Goal: Information Seeking & Learning: Learn about a topic

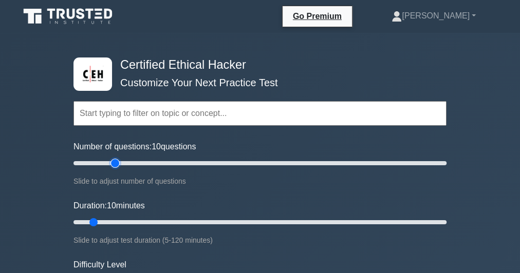
type input "25"
click at [113, 162] on input "Number of questions: 10 questions" at bounding box center [259, 163] width 373 height 12
click at [149, 221] on input "Duration: 10 minutes" at bounding box center [259, 222] width 373 height 12
type input "35"
click at [175, 221] on input "Duration: 30 minutes" at bounding box center [259, 222] width 373 height 12
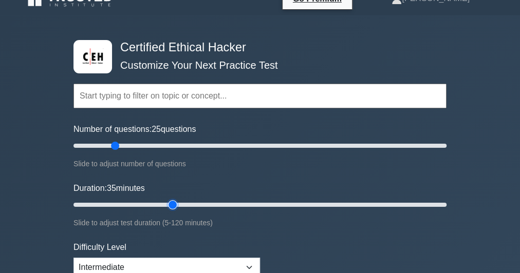
scroll to position [41, 0]
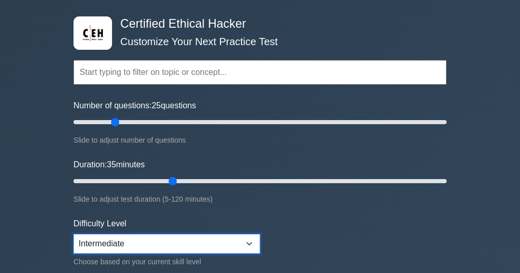
click at [167, 245] on select "Beginner Intermediate Expert" at bounding box center [166, 244] width 186 height 20
click at [73, 234] on select "Beginner Intermediate Expert" at bounding box center [166, 244] width 186 height 20
drag, startPoint x: 185, startPoint y: 238, endPoint x: 182, endPoint y: 233, distance: 6.0
click at [185, 239] on select "Beginner Intermediate Expert" at bounding box center [166, 244] width 186 height 20
select select "intermediate"
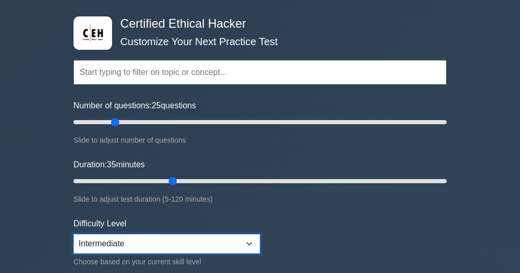
click at [73, 234] on select "Beginner Intermediate Expert" at bounding box center [166, 244] width 186 height 20
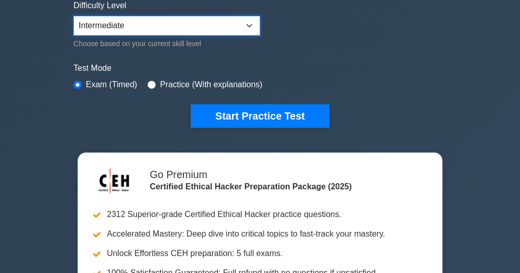
scroll to position [288, 0]
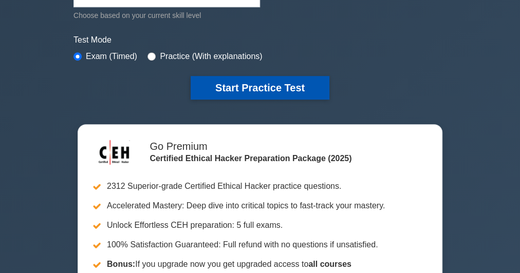
click at [240, 87] on button "Start Practice Test" at bounding box center [260, 88] width 139 height 24
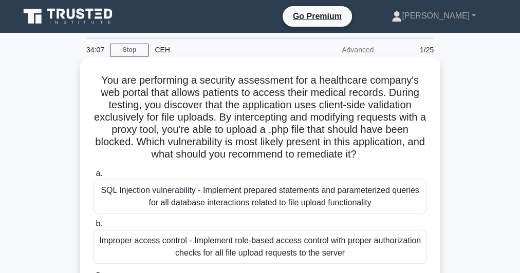
click at [254, 86] on h5 "You are performing a security assessment for a healthcare company's web portal …" at bounding box center [259, 117] width 335 height 87
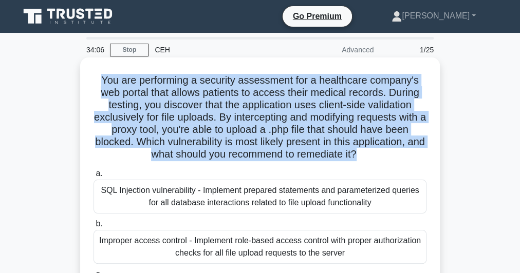
click at [254, 86] on h5 "You are performing a security assessment for a healthcare company's web portal …" at bounding box center [259, 117] width 335 height 87
copy div "You are performing a security assessment for a healthcare company's web portal …"
click at [232, 100] on h5 "You are performing a security assessment for a healthcare company's web portal …" at bounding box center [259, 117] width 335 height 87
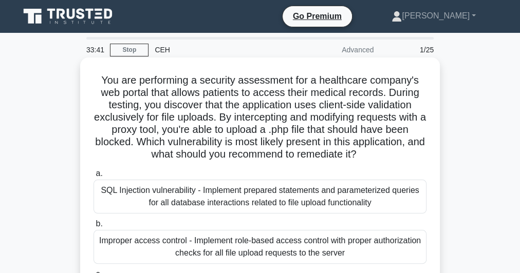
click at [261, 109] on h5 "You are performing a security assessment for a healthcare company's web portal …" at bounding box center [259, 117] width 335 height 87
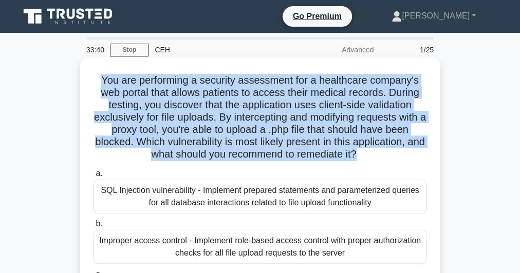
copy div "You are performing a security assessment for a healthcare company's web portal …"
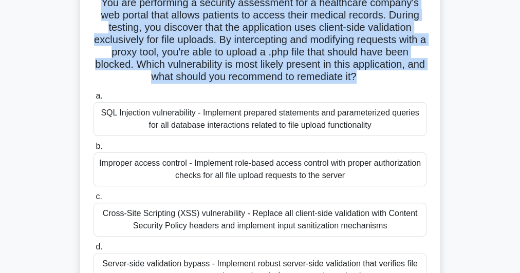
scroll to position [123, 0]
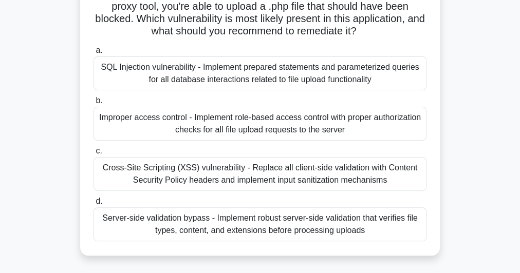
click at [283, 219] on div "Server-side validation bypass - Implement robust server-side validation that ve…" at bounding box center [259, 224] width 333 height 34
click at [93, 205] on input "d. Server-side validation bypass - Implement robust server-side validation that…" at bounding box center [93, 201] width 0 height 7
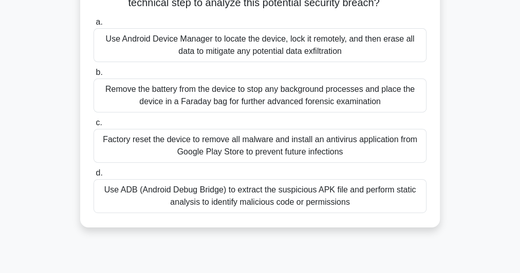
scroll to position [164, 0]
click at [338, 197] on div "Use ADB (Android Debug Bridge) to extract the suspicious APK file and perform s…" at bounding box center [259, 196] width 333 height 34
click at [93, 176] on input "d. Use ADB (Android Debug Bridge) to extract the suspicious APK file and perfor…" at bounding box center [93, 172] width 0 height 7
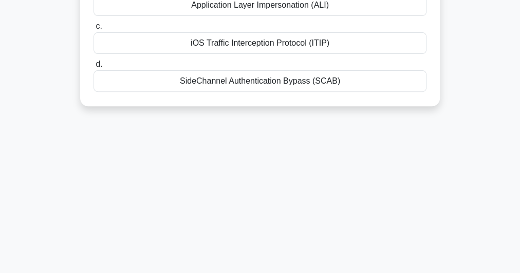
scroll to position [0, 0]
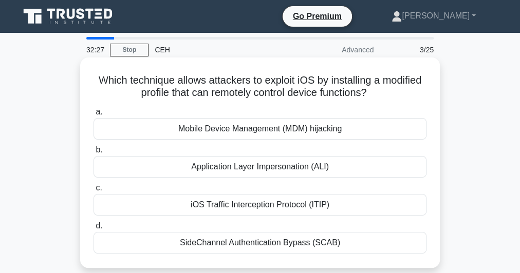
click at [268, 82] on h5 "Which technique allows attackers to exploit iOS by installing a modified profil…" at bounding box center [259, 87] width 335 height 26
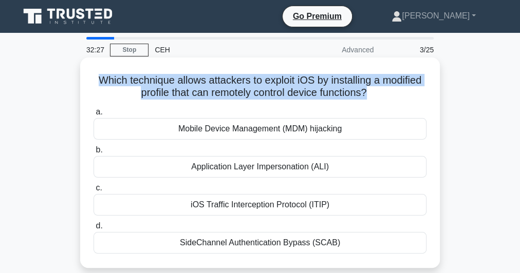
click at [268, 82] on h5 "Which technique allows attackers to exploit iOS by installing a modified profil…" at bounding box center [259, 87] width 335 height 26
copy div "Which technique allows attackers to exploit iOS by installing a modified profil…"
drag, startPoint x: 113, startPoint y: 125, endPoint x: 339, endPoint y: 243, distance: 255.0
click at [349, 251] on div "a. Mobile Device Management (MDM) hijacking b. Application Layer Impersonation …" at bounding box center [259, 180] width 345 height 152
copy div "Mobile Device Management (MDM) hijacking b. Application Layer Impersonation (AL…"
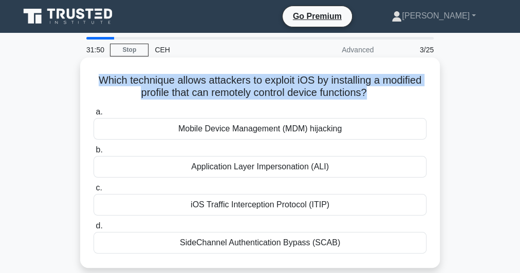
click at [331, 131] on div "Mobile Device Management (MDM) hijacking" at bounding box center [259, 129] width 333 height 22
click at [93, 116] on input "a. Mobile Device Management (MDM) hijacking" at bounding box center [93, 112] width 0 height 7
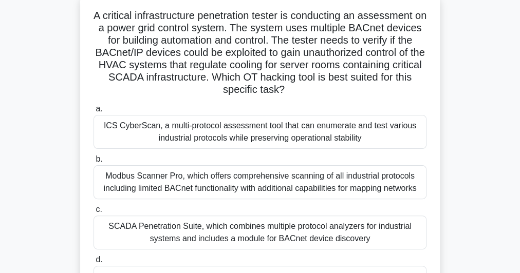
scroll to position [123, 0]
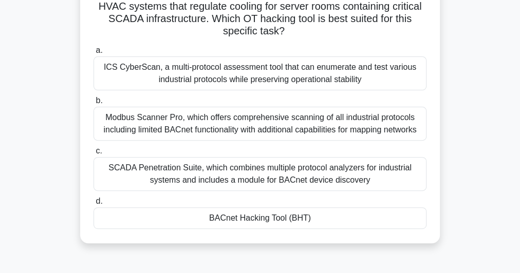
click at [235, 175] on div "SCADA Penetration Suite, which combines multiple protocol analyzers for industr…" at bounding box center [259, 174] width 333 height 34
click at [93, 155] on input "c. SCADA Penetration Suite, which combines multiple protocol analyzers for indu…" at bounding box center [93, 151] width 0 height 7
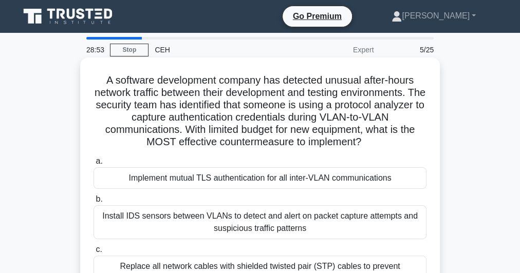
scroll to position [82, 0]
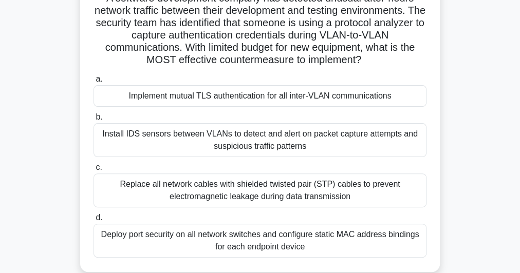
click at [286, 144] on div "Install IDS sensors between VLANs to detect and alert on packet capture attempt…" at bounding box center [259, 140] width 333 height 34
click at [93, 121] on input "b. Install IDS sensors between VLANs to detect and alert on packet capture atte…" at bounding box center [93, 117] width 0 height 7
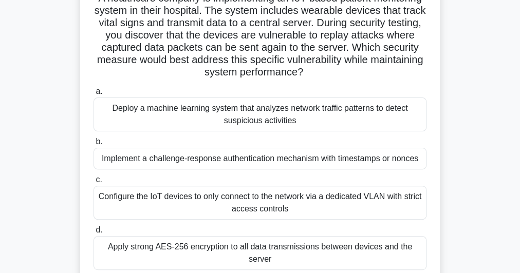
click at [329, 207] on div "Configure the IoT devices to only connect to the network via a dedicated VLAN w…" at bounding box center [259, 203] width 333 height 34
click at [93, 183] on input "c. Configure the IoT devices to only connect to the network via a dedicated VLA…" at bounding box center [93, 180] width 0 height 7
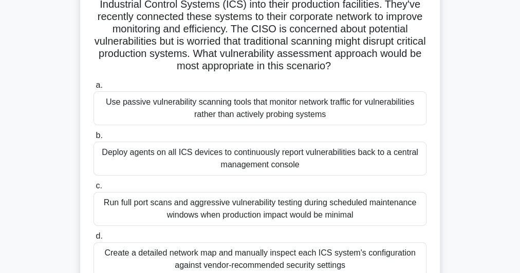
scroll to position [91, 0]
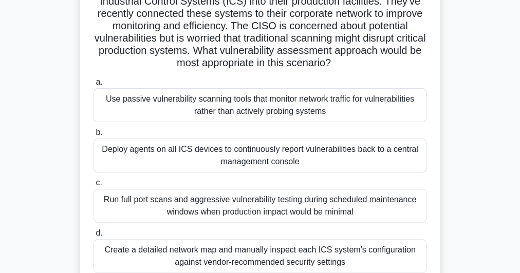
click at [224, 107] on div "Use passive vulnerability scanning tools that monitor network traffic for vulne…" at bounding box center [259, 105] width 333 height 34
click at [93, 86] on input "a. Use passive vulnerability scanning tools that monitor network traffic for vu…" at bounding box center [93, 82] width 0 height 7
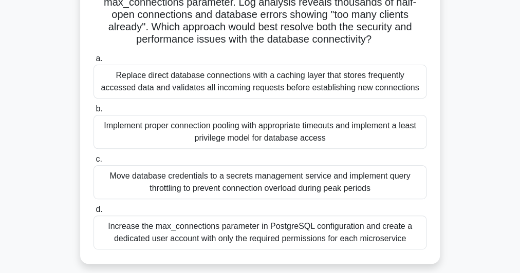
scroll to position [41, 0]
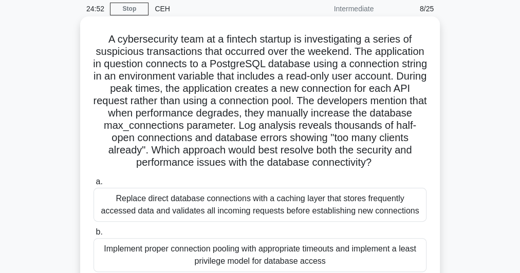
click at [222, 85] on h5 "A cybersecurity team at a fintech startup is investigating a series of suspicio…" at bounding box center [259, 101] width 335 height 137
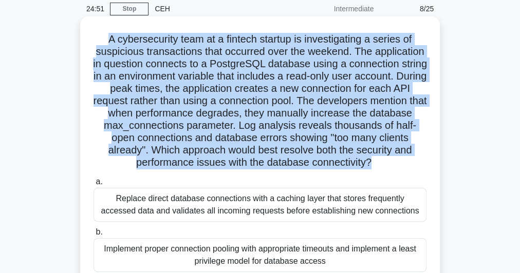
click at [222, 85] on h5 "A cybersecurity team at a fintech startup is investigating a series of suspicio…" at bounding box center [259, 101] width 335 height 137
copy div "A cybersecurity team at a fintech startup is investigating a series of suspicio…"
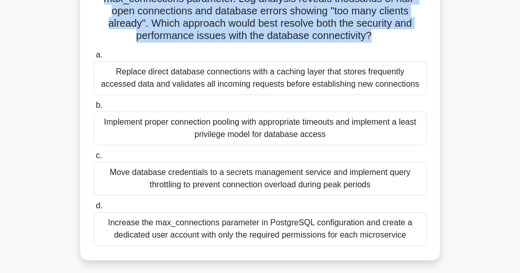
scroll to position [205, 0]
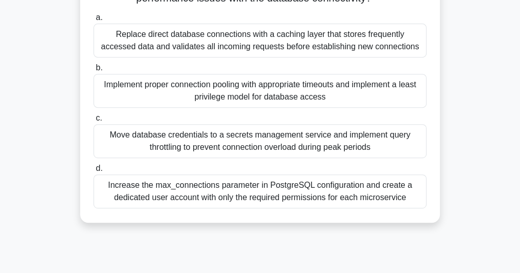
click at [282, 97] on div "Implement proper connection pooling with appropriate timeouts and implement a l…" at bounding box center [259, 91] width 333 height 34
click at [93, 71] on input "b. Implement proper connection pooling with appropriate timeouts and implement …" at bounding box center [93, 68] width 0 height 7
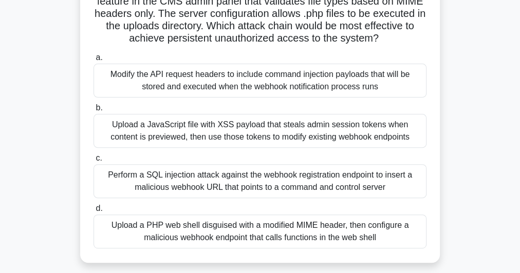
scroll to position [164, 0]
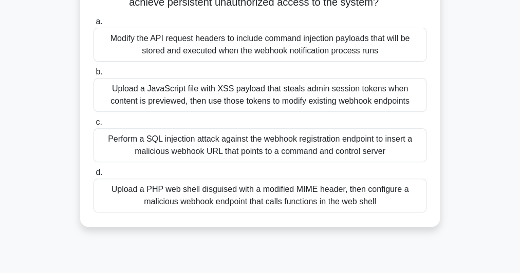
click at [287, 189] on div "Upload a PHP web shell disguised with a modified MIME header, then configure a …" at bounding box center [259, 196] width 333 height 34
click at [93, 176] on input "d. Upload a PHP web shell disguised with a modified MIME header, then configure…" at bounding box center [93, 172] width 0 height 7
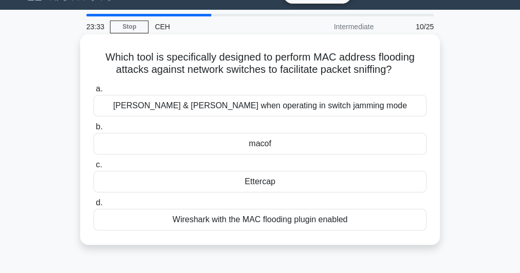
scroll to position [0, 0]
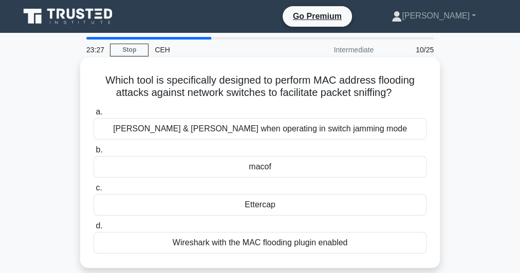
click at [256, 86] on h5 "Which tool is specifically designed to perform MAC address flooding attacks aga…" at bounding box center [259, 87] width 335 height 26
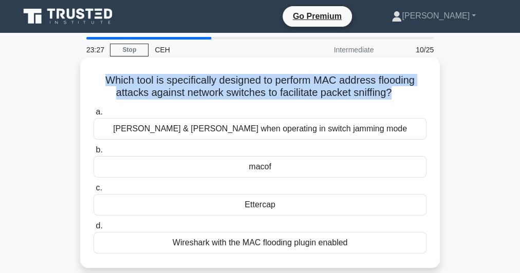
click at [256, 86] on h5 "Which tool is specifically designed to perform MAC address flooding attacks aga…" at bounding box center [259, 87] width 335 height 26
copy div "Which tool is specifically designed to perform MAC address flooding attacks aga…"
drag, startPoint x: 141, startPoint y: 126, endPoint x: 355, endPoint y: 241, distance: 243.1
click at [359, 246] on div "a. Cain & Abel when operating in switch jamming mode b. macof c. d." at bounding box center [259, 180] width 345 height 152
copy div "Cain & Abel when operating in switch jamming mode b. macof c. Ettercap d. Wires…"
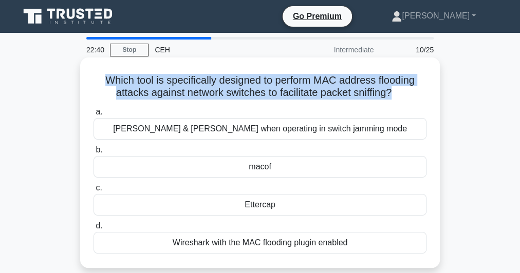
click at [274, 169] on div "macof" at bounding box center [259, 167] width 333 height 22
click at [93, 154] on input "b. macof" at bounding box center [93, 150] width 0 height 7
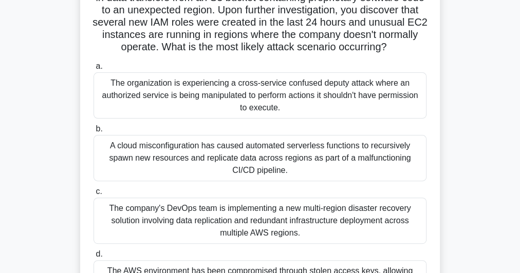
scroll to position [41, 0]
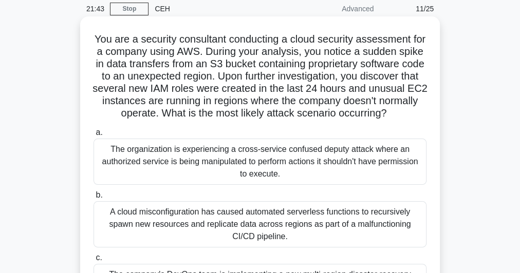
click at [241, 87] on h5 "You are a security consultant conducting a cloud security assessment for a comp…" at bounding box center [259, 76] width 335 height 87
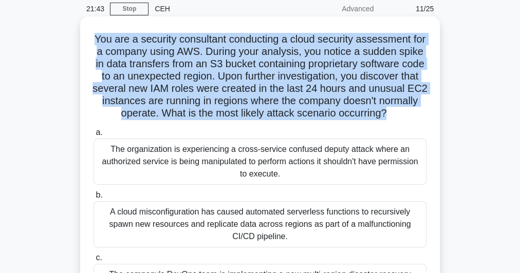
click at [241, 87] on h5 "You are a security consultant conducting a cloud security assessment for a comp…" at bounding box center [259, 76] width 335 height 87
copy div "You are a security consultant conducting a cloud security assessment for a comp…"
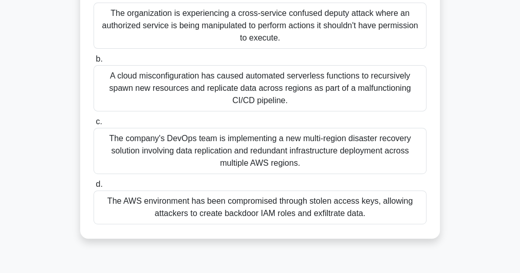
scroll to position [164, 0]
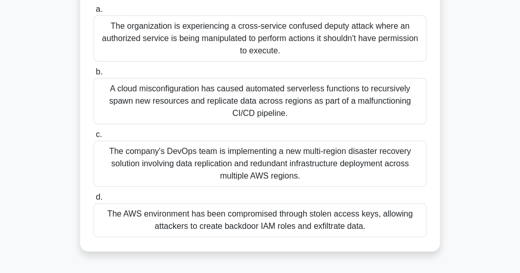
drag, startPoint x: 102, startPoint y: 37, endPoint x: 387, endPoint y: 248, distance: 354.7
click at [387, 239] on div "a. The organization is experiencing a cross-service confused deputy attack wher…" at bounding box center [259, 120] width 345 height 238
copy div "The organization is experiencing a cross-service confused deputy attack where a…"
click at [231, 233] on div "The AWS environment has been compromised through stolen access keys, allowing a…" at bounding box center [259, 220] width 333 height 34
click at [93, 201] on input "d. The AWS environment has been compromised through stolen access keys, allowin…" at bounding box center [93, 197] width 0 height 7
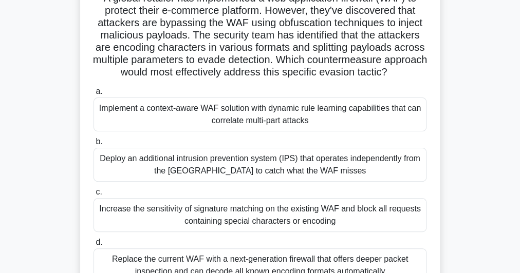
scroll to position [123, 0]
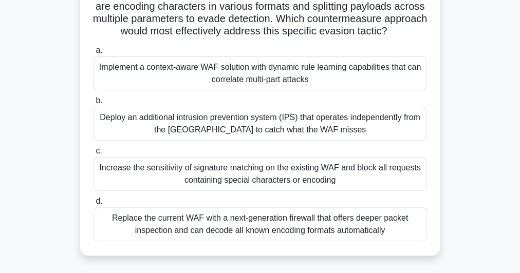
click at [219, 131] on div "Deploy an additional intrusion prevention system (IPS) that operates independen…" at bounding box center [259, 124] width 333 height 34
click at [93, 104] on input "b. Deploy an additional intrusion prevention system (IPS) that operates indepen…" at bounding box center [93, 101] width 0 height 7
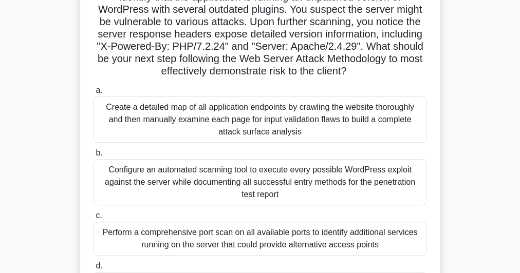
scroll to position [0, 0]
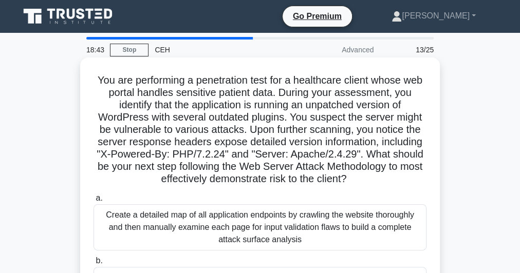
click at [192, 138] on h5 "You are performing a penetration test for a healthcare client whose web portal …" at bounding box center [259, 130] width 335 height 112
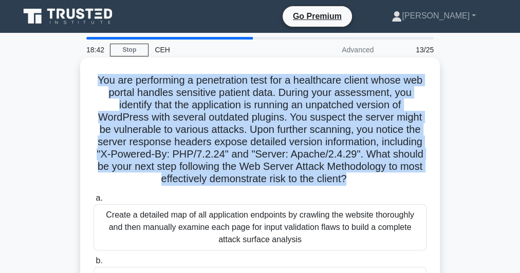
click at [192, 138] on h5 "You are performing a penetration test for a healthcare client whose web portal …" at bounding box center [259, 130] width 335 height 112
copy div "You are performing a penetration test for a healthcare client whose web portal …"
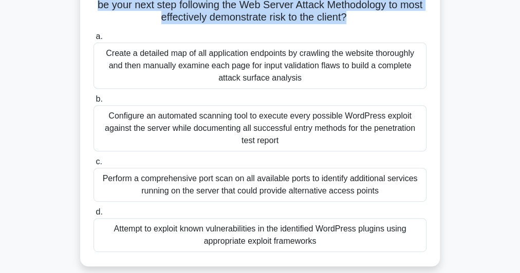
scroll to position [164, 0]
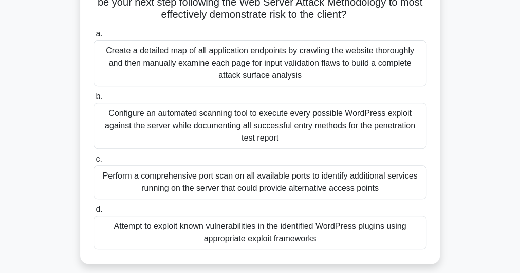
click at [292, 228] on div "Attempt to exploit known vulnerabilities in the identified WordPress plugins us…" at bounding box center [259, 233] width 333 height 34
click at [93, 213] on input "d. Attempt to exploit known vulnerabilities in the identified WordPress plugins…" at bounding box center [93, 209] width 0 height 7
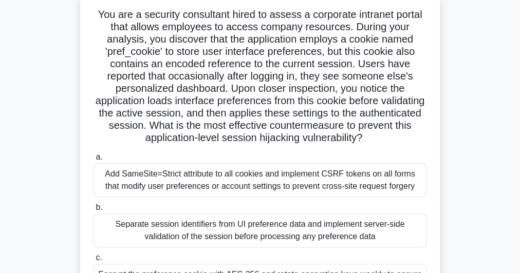
scroll to position [0, 0]
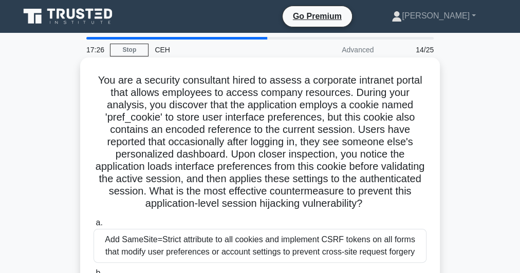
click at [272, 142] on h5 "You are a security consultant hired to assess a corporate intranet portal that …" at bounding box center [259, 142] width 335 height 137
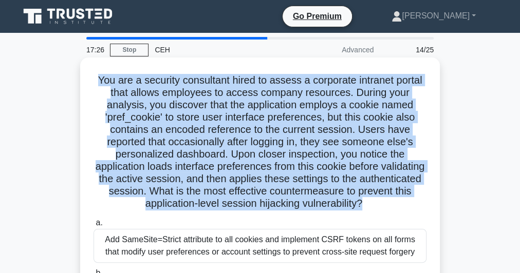
click at [272, 142] on h5 "You are a security consultant hired to assess a corporate intranet portal that …" at bounding box center [259, 142] width 335 height 137
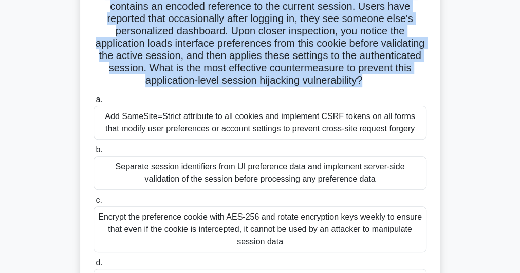
scroll to position [164, 0]
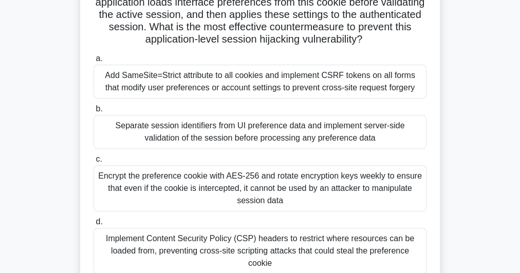
click at [236, 137] on div "Separate session identifiers from UI preference data and implement server-side …" at bounding box center [259, 132] width 333 height 34
click at [93, 112] on input "b. Separate session identifiers from UI preference data and implement server-si…" at bounding box center [93, 109] width 0 height 7
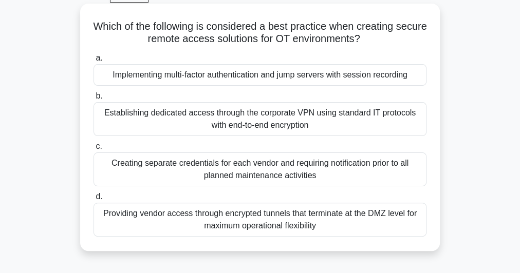
scroll to position [41, 0]
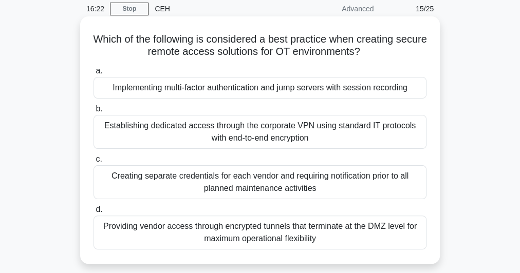
click at [245, 52] on h5 "Which of the following is considered a best practice when creating secure remot…" at bounding box center [259, 46] width 335 height 26
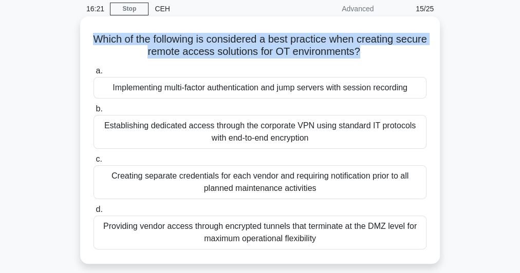
click at [245, 52] on h5 "Which of the following is considered a best practice when creating secure remot…" at bounding box center [259, 46] width 335 height 26
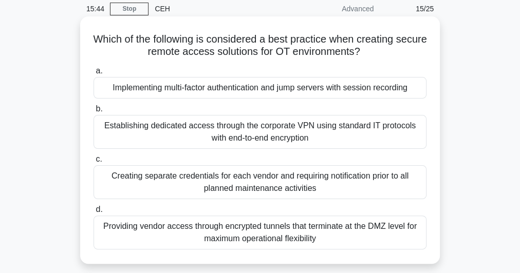
click at [365, 89] on div "Implementing multi-factor authentication and jump servers with session recording" at bounding box center [259, 88] width 333 height 22
click at [93, 74] on input "a. Implementing multi-factor authentication and jump servers with session recor…" at bounding box center [93, 71] width 0 height 7
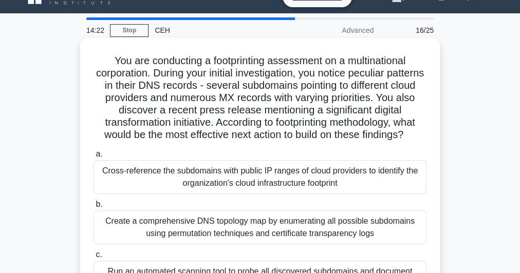
scroll to position [0, 0]
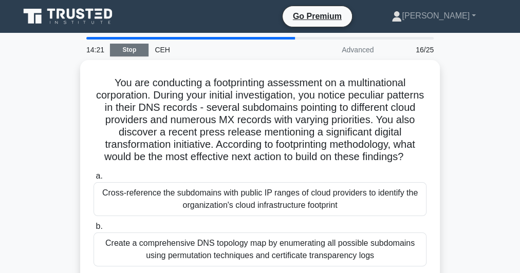
click at [139, 47] on link "Stop" at bounding box center [129, 50] width 39 height 13
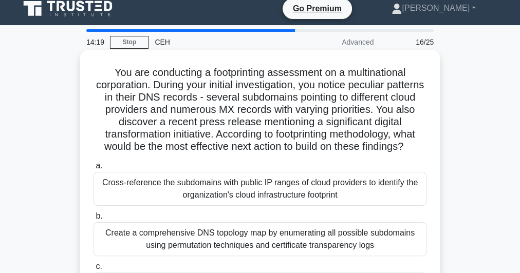
scroll to position [7, 0]
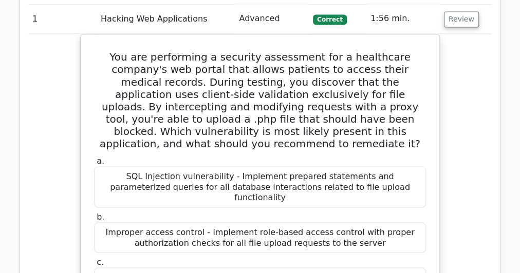
scroll to position [805, 0]
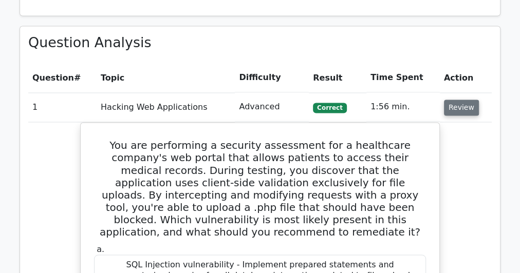
click at [454, 100] on button "Review" at bounding box center [461, 108] width 35 height 16
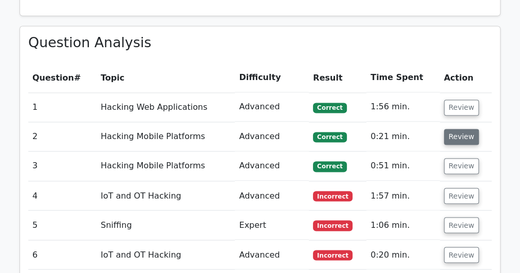
scroll to position [846, 0]
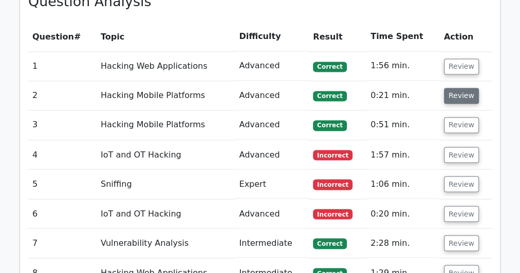
click at [458, 88] on button "Review" at bounding box center [461, 96] width 35 height 16
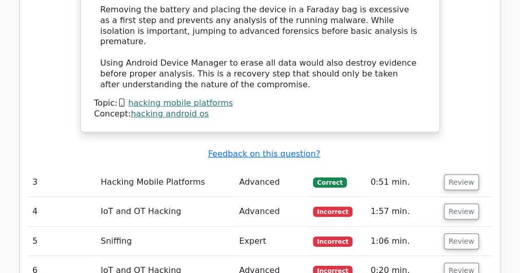
scroll to position [1503, 0]
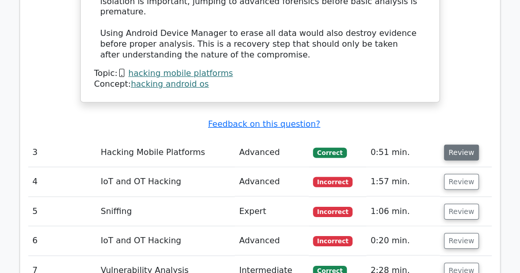
click at [460, 145] on button "Review" at bounding box center [461, 153] width 35 height 16
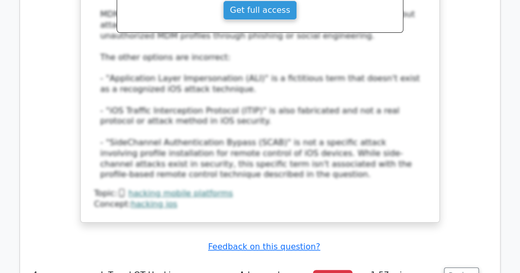
scroll to position [2119, 0]
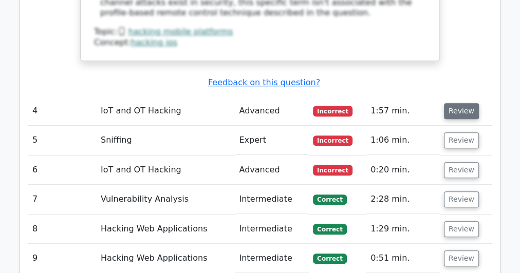
click at [450, 103] on button "Review" at bounding box center [461, 111] width 35 height 16
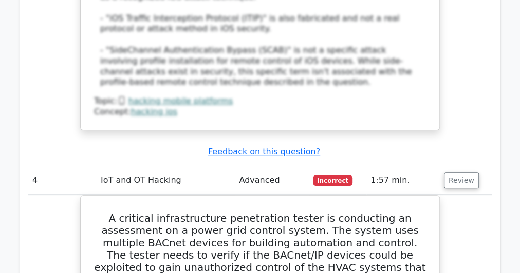
scroll to position [2037, 0]
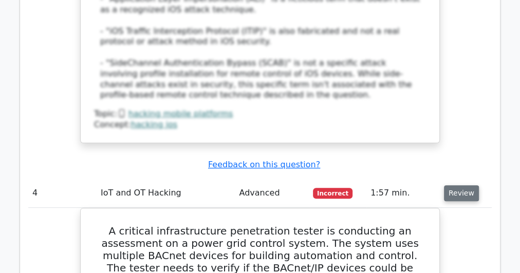
click at [446, 185] on button "Review" at bounding box center [461, 193] width 35 height 16
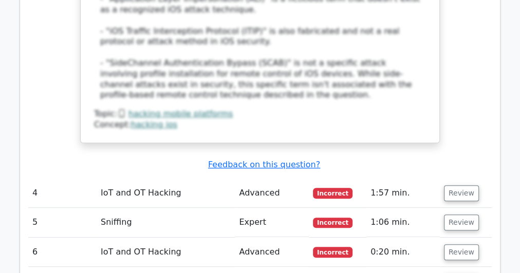
scroll to position [2160, 0]
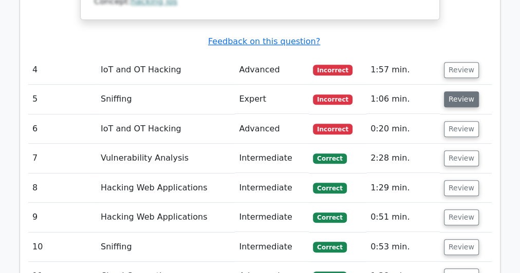
click at [460, 91] on button "Review" at bounding box center [461, 99] width 35 height 16
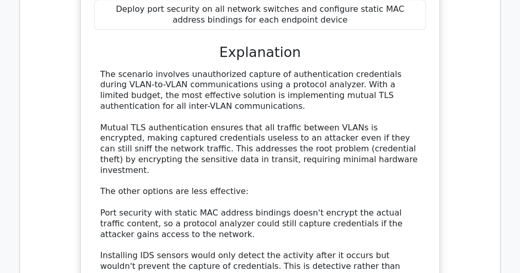
scroll to position [2726, 0]
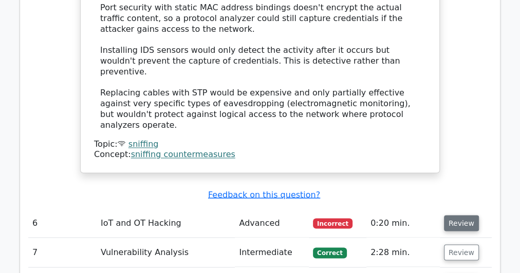
click at [454, 215] on button "Review" at bounding box center [461, 223] width 35 height 16
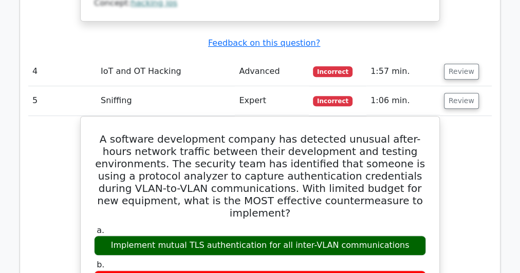
scroll to position [2069, 0]
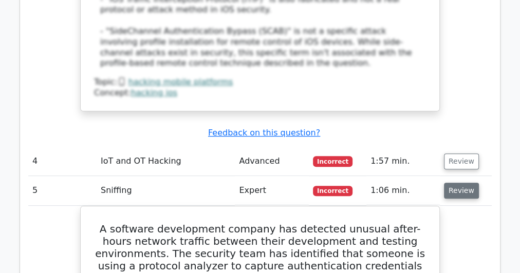
click at [446, 183] on button "Review" at bounding box center [461, 191] width 35 height 16
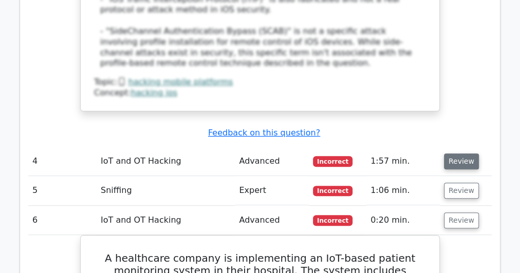
click at [450, 154] on button "Review" at bounding box center [461, 162] width 35 height 16
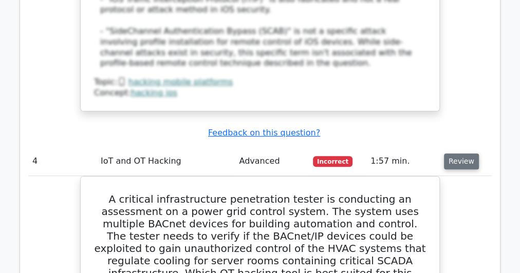
click at [446, 154] on button "Review" at bounding box center [461, 162] width 35 height 16
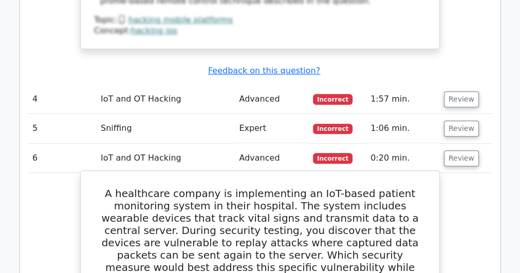
scroll to position [2192, 0]
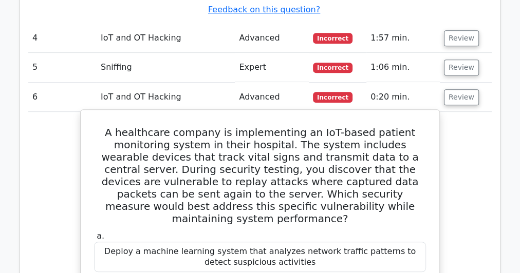
click at [249, 126] on h5 "A healthcare company is implementing an IoT-based patient monitoring system in …" at bounding box center [260, 175] width 334 height 99
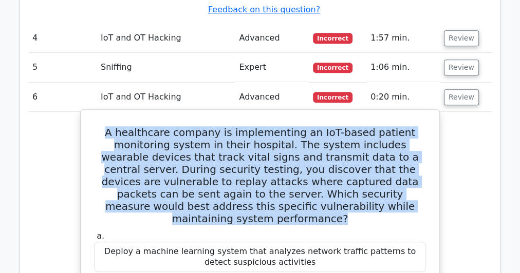
click at [249, 126] on h5 "A healthcare company is implementing an IoT-based patient monitoring system in …" at bounding box center [260, 175] width 334 height 99
copy div "A healthcare company is implementing an IoT-based patient monitoring system in …"
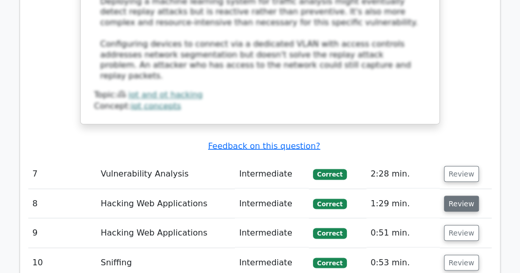
scroll to position [2767, 0]
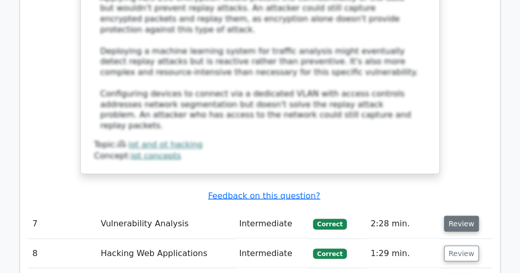
click at [455, 216] on button "Review" at bounding box center [461, 224] width 35 height 16
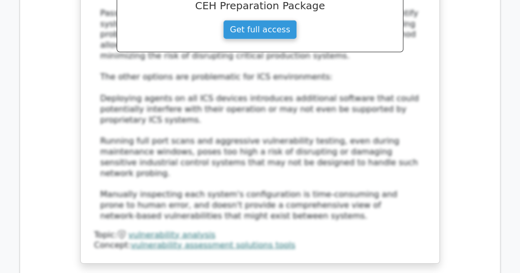
scroll to position [3466, 0]
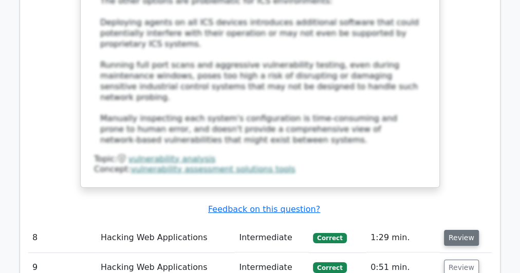
click at [446, 230] on button "Review" at bounding box center [461, 238] width 35 height 16
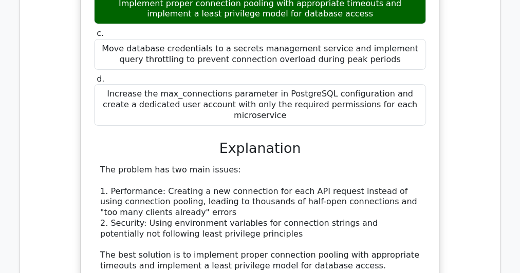
scroll to position [4082, 0]
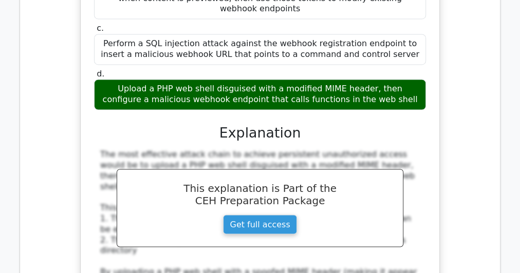
scroll to position [4793, 0]
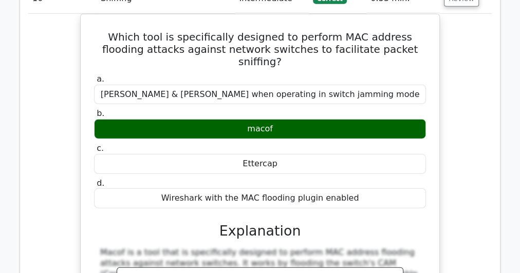
scroll to position [5409, 0]
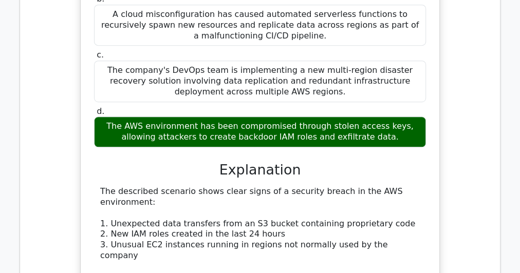
scroll to position [6190, 0]
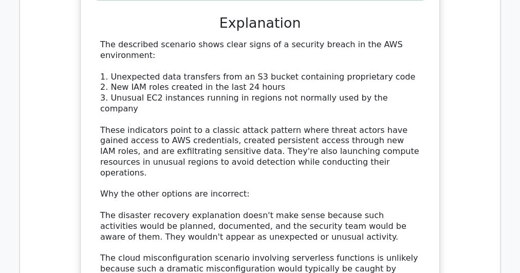
scroll to position [6272, 0]
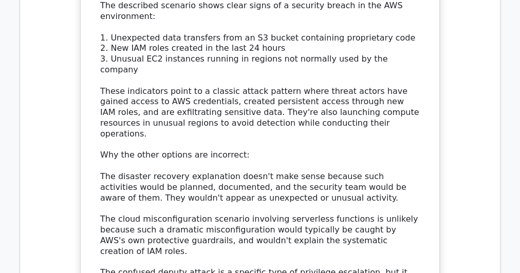
drag, startPoint x: 150, startPoint y: 143, endPoint x: 187, endPoint y: 144, distance: 36.5
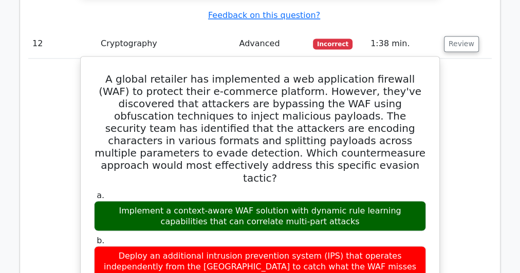
scroll to position [6847, 0]
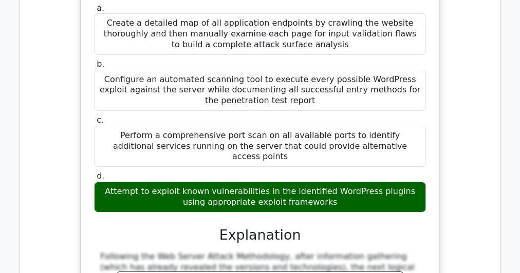
scroll to position [7463, 0]
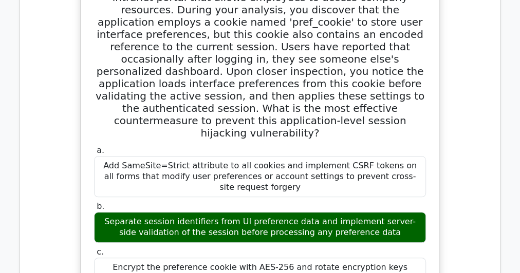
scroll to position [8299, 0]
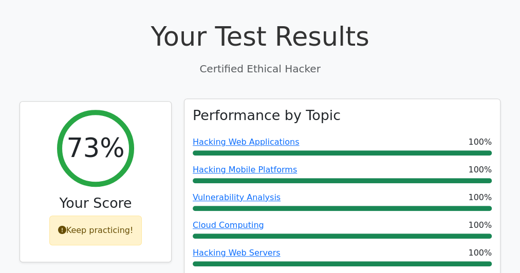
scroll to position [411, 0]
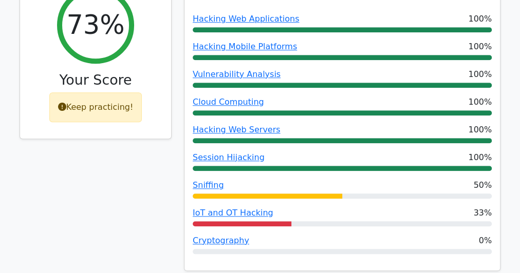
click at [275, 179] on div "Sniffing 50%" at bounding box center [342, 189] width 299 height 20
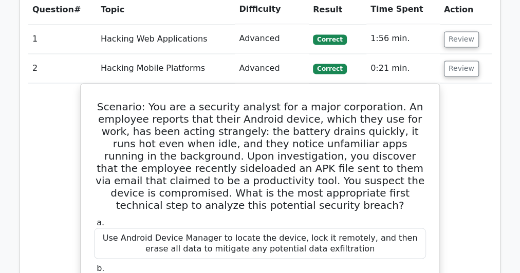
scroll to position [822, 0]
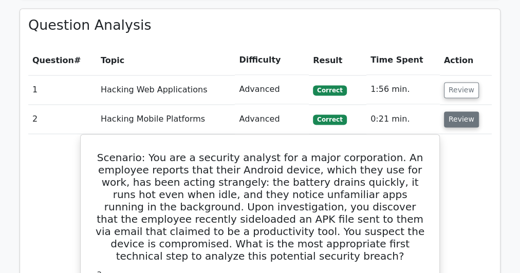
click at [454, 111] on button "Review" at bounding box center [461, 119] width 35 height 16
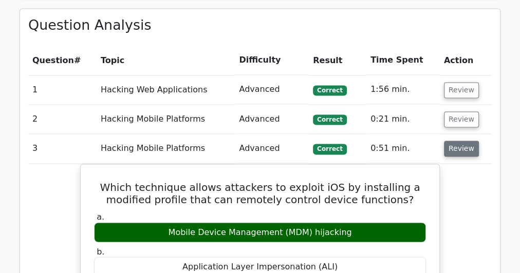
click at [457, 141] on button "Review" at bounding box center [461, 149] width 35 height 16
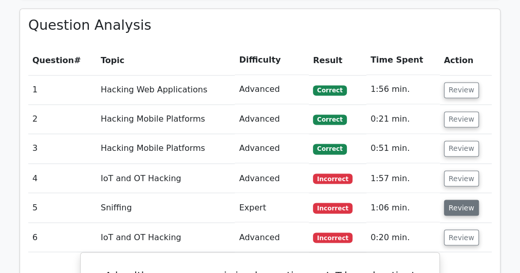
click at [461, 200] on button "Review" at bounding box center [461, 208] width 35 height 16
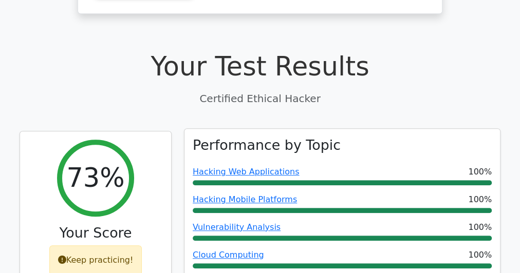
scroll to position [288, 0]
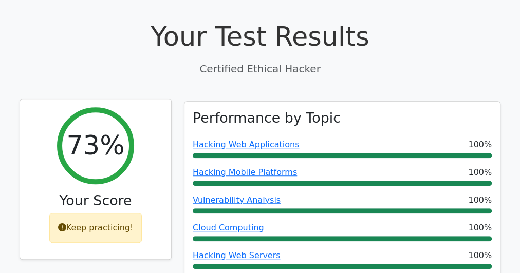
click at [65, 223] on icon at bounding box center [62, 227] width 8 height 8
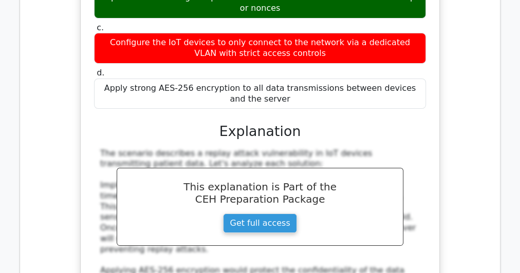
scroll to position [2054, 0]
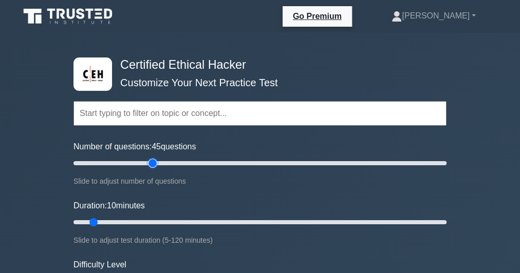
click at [150, 160] on input "Number of questions: 45 questions" at bounding box center [259, 163] width 373 height 12
drag, startPoint x: 150, startPoint y: 160, endPoint x: 137, endPoint y: 164, distance: 13.3
click at [137, 164] on input "Number of questions: 35 questions" at bounding box center [259, 163] width 373 height 12
click at [131, 163] on input "Number of questions: 35 questions" at bounding box center [259, 163] width 373 height 12
drag, startPoint x: 131, startPoint y: 163, endPoint x: 125, endPoint y: 162, distance: 6.2
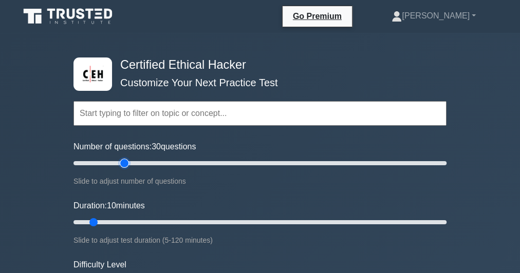
type input "30"
click at [125, 162] on input "Number of questions: 30 questions" at bounding box center [259, 163] width 373 height 12
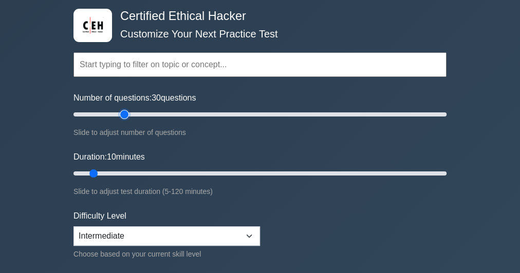
scroll to position [82, 0]
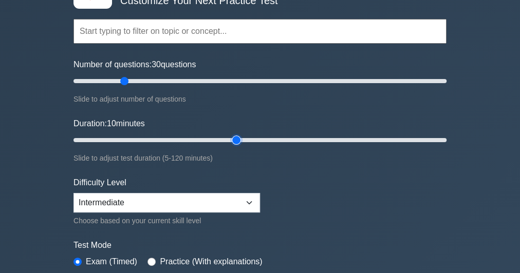
click at [230, 140] on input "Duration: 10 minutes" at bounding box center [259, 140] width 373 height 12
click at [241, 136] on input "Duration: 55 minutes" at bounding box center [259, 140] width 373 height 12
type input "60"
click at [245, 138] on input "Duration: 60 minutes" at bounding box center [259, 140] width 373 height 12
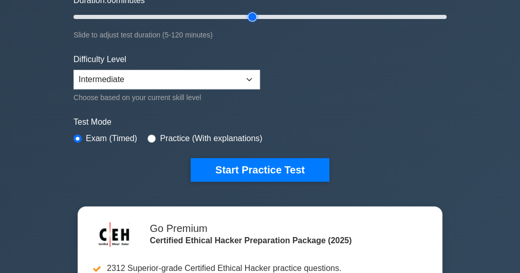
scroll to position [329, 0]
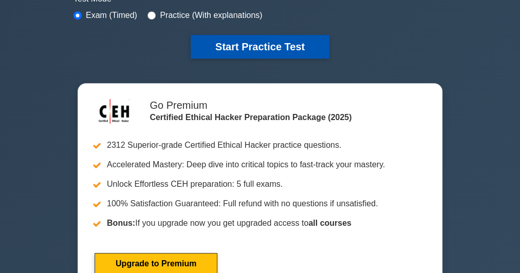
click at [237, 52] on button "Start Practice Test" at bounding box center [260, 47] width 139 height 24
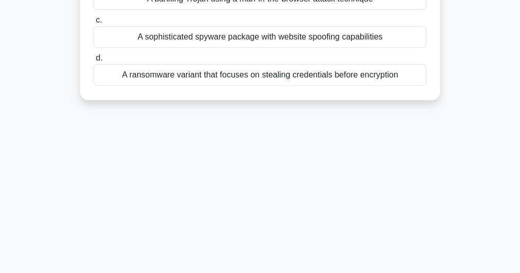
scroll to position [117, 0]
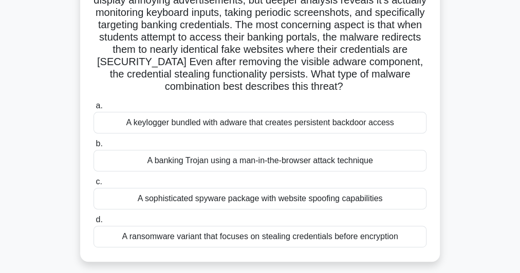
click at [296, 202] on div "A sophisticated spyware package with website spoofing capabilities" at bounding box center [259, 199] width 333 height 22
click at [93, 185] on input "c. A sophisticated spyware package with website spoofing capabilities" at bounding box center [93, 182] width 0 height 7
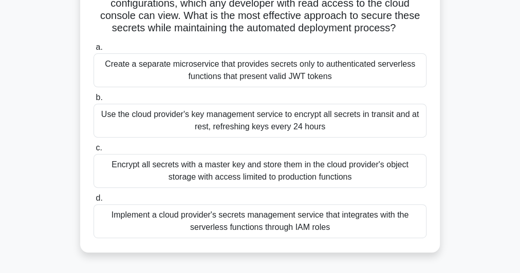
scroll to position [164, 0]
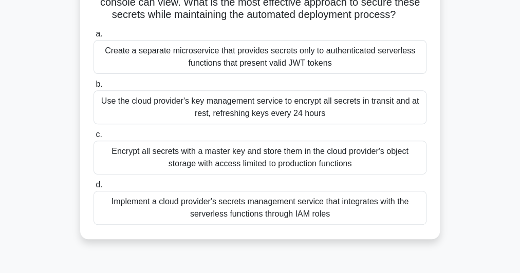
click at [295, 221] on div "Implement a cloud provider's secrets management service that integrates with th…" at bounding box center [259, 208] width 333 height 34
click at [93, 188] on input "d. Implement a cloud provider's secrets management service that integrates with…" at bounding box center [93, 185] width 0 height 7
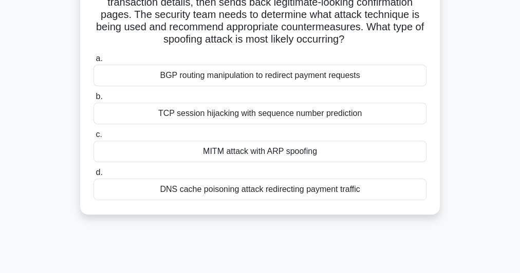
click at [270, 149] on div "MITM attack with ARP spoofing" at bounding box center [259, 152] width 333 height 22
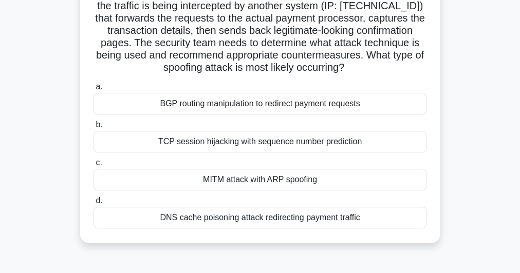
scroll to position [123, 0]
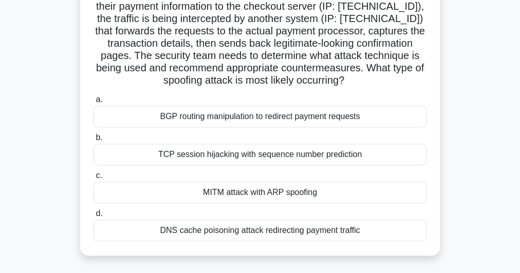
click at [229, 190] on div "MITM attack with ARP spoofing" at bounding box center [259, 193] width 333 height 22
click at [93, 179] on input "c. MITM attack with ARP spoofing" at bounding box center [93, 176] width 0 height 7
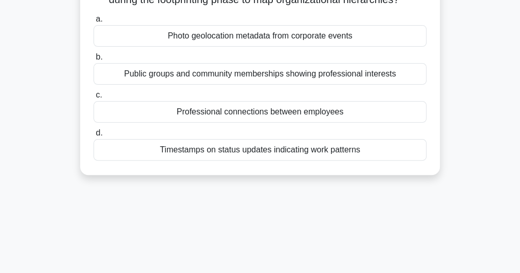
scroll to position [0, 0]
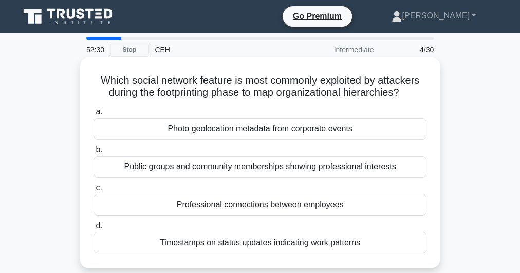
click at [259, 74] on h5 "Which social network feature is most commonly exploited by attackers during the…" at bounding box center [259, 87] width 335 height 26
click at [260, 79] on h5 "Which social network feature is most commonly exploited by attackers during the…" at bounding box center [259, 87] width 335 height 26
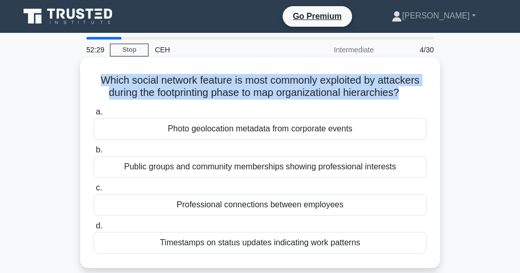
click at [260, 79] on h5 "Which social network feature is most commonly exploited by attackers during the…" at bounding box center [259, 87] width 335 height 26
copy div "Which social network feature is most commonly exploited by attackers during the…"
drag, startPoint x: 143, startPoint y: 132, endPoint x: 390, endPoint y: 248, distance: 272.9
click at [390, 248] on div "a. Photo geolocation metadata from corporate events b. Public groups and commun…" at bounding box center [259, 180] width 345 height 152
copy div "Photo geolocation metadata from corporate events b. Public groups and community…"
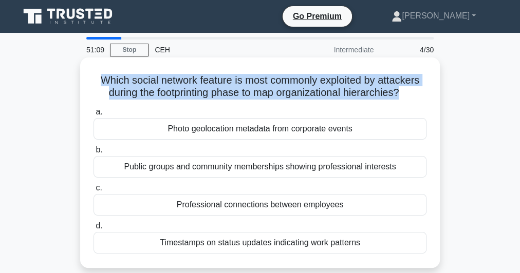
click at [254, 163] on div "Public groups and community memberships showing professional interests" at bounding box center [259, 167] width 333 height 22
click at [93, 154] on input "b. Public groups and community memberships showing professional interests" at bounding box center [93, 150] width 0 height 7
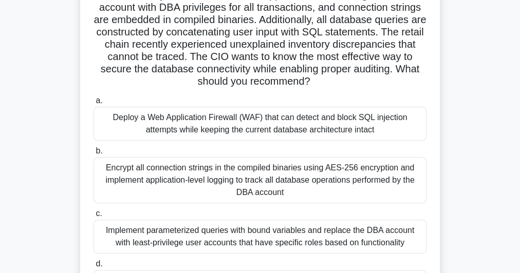
scroll to position [164, 0]
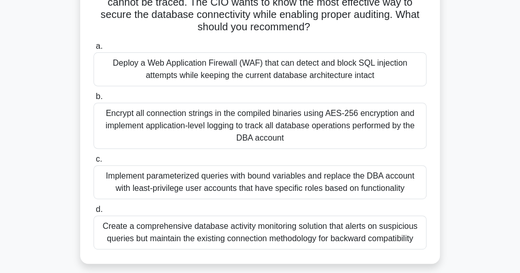
click at [213, 130] on div "Encrypt all connection strings in the compiled binaries using AES-256 encryptio…" at bounding box center [259, 126] width 333 height 46
click at [93, 100] on input "b. Encrypt all connection strings in the compiled binaries using AES-256 encryp…" at bounding box center [93, 96] width 0 height 7
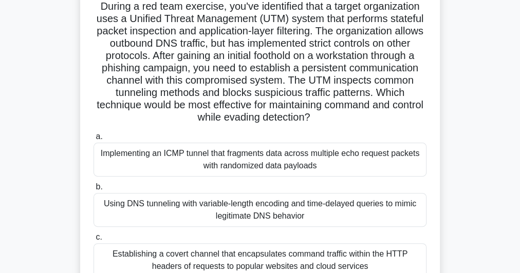
scroll to position [82, 0]
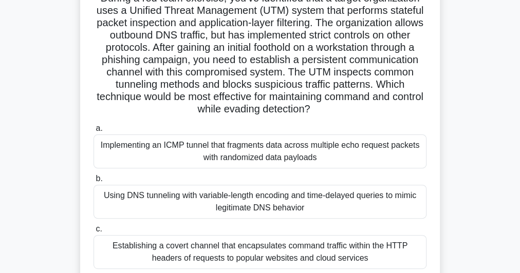
click at [234, 54] on h5 "During a red team exercise, you've identified that a target organization uses a…" at bounding box center [259, 54] width 335 height 124
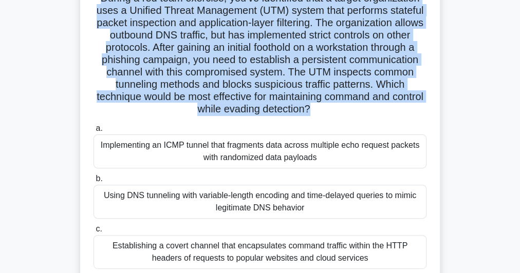
click at [234, 54] on h5 "During a red team exercise, you've identified that a target organization uses a…" at bounding box center [259, 54] width 335 height 124
copy div "During a red team exercise, you've identified that a target organization uses a…"
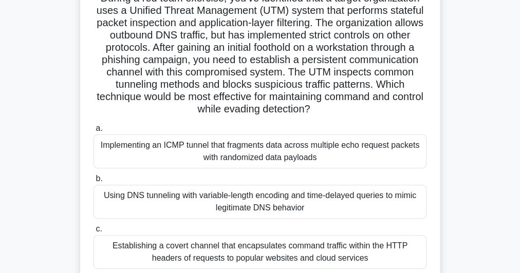
click at [287, 203] on div "Using DNS tunneling with variable-length encoding and time-delayed queries to m…" at bounding box center [259, 202] width 333 height 34
click at [93, 182] on input "b. Using DNS tunneling with variable-length encoding and time-delayed queries t…" at bounding box center [93, 179] width 0 height 7
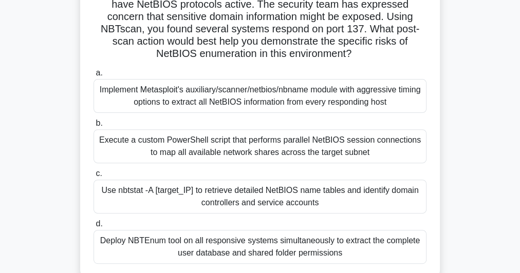
scroll to position [126, 0]
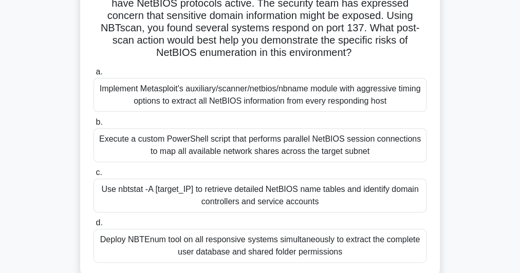
drag, startPoint x: 370, startPoint y: 25, endPoint x: 381, endPoint y: 51, distance: 28.5
click at [381, 51] on h5 "You're conducting a security assessment for a regional bank that uses a hybrid …" at bounding box center [259, 4] width 335 height 112
copy h5 "What post-scan action would best help you demonstrate the specific risks of Net…"
click at [242, 185] on div "Use nbtstat -A [target_IP] to retrieve detailed NetBIOS name tables and identif…" at bounding box center [259, 196] width 333 height 34
click at [93, 176] on input "c. Use nbtstat -A [target_IP] to retrieve detailed NetBIOS name tables and iden…" at bounding box center [93, 172] width 0 height 7
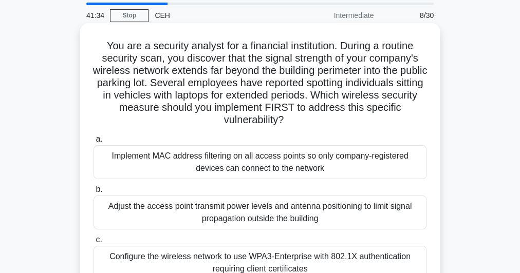
scroll to position [82, 0]
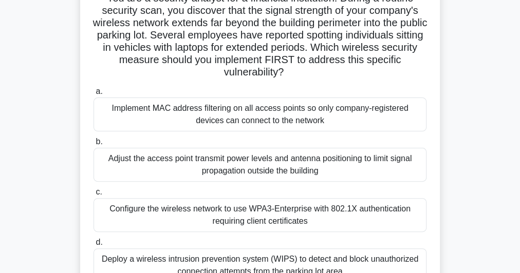
click at [292, 170] on div "Adjust the access point transmit power levels and antenna positioning to limit …" at bounding box center [259, 165] width 333 height 34
click at [93, 145] on input "b. Adjust the access point transmit power levels and antenna positioning to lim…" at bounding box center [93, 142] width 0 height 7
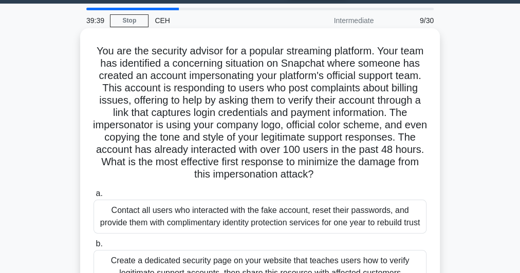
scroll to position [0, 0]
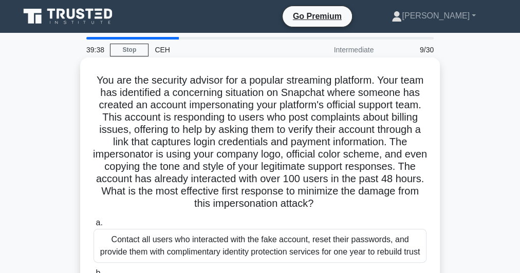
click at [240, 140] on h5 "You are the security advisor for a popular streaming platform. Your team has id…" at bounding box center [259, 142] width 335 height 137
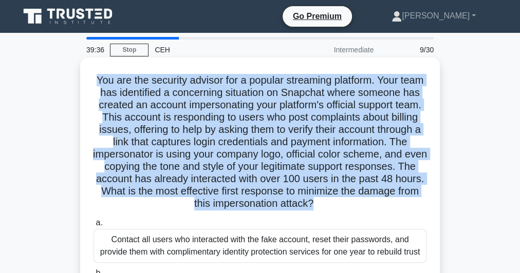
copy div "You are the security advisor for a popular streaming platform. Your team has id…"
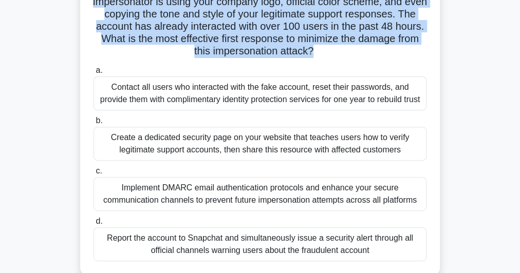
scroll to position [205, 0]
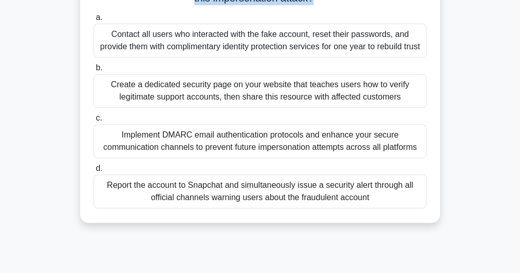
drag, startPoint x: 190, startPoint y: 83, endPoint x: 373, endPoint y: 218, distance: 228.0
click at [373, 211] on div "a. Contact all users who interacted with the fake account, reset their password…" at bounding box center [259, 109] width 345 height 201
copy div "Contact all users who interacted with the fake account, reset their passwords, …"
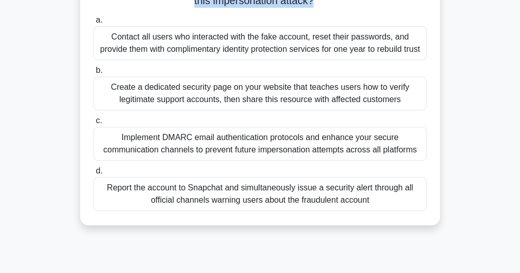
click at [466, 108] on div "You are the security advisor for a popular streaming platform. Your team has id…" at bounding box center [259, 46] width 493 height 383
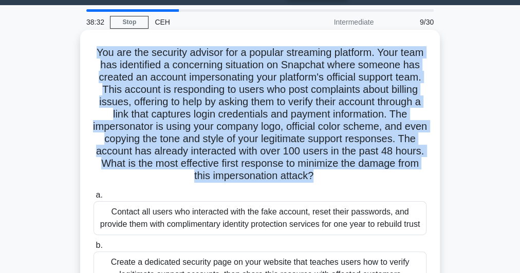
scroll to position [0, 0]
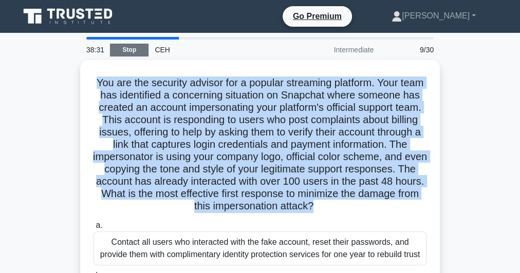
click at [127, 51] on link "Stop" at bounding box center [129, 50] width 39 height 13
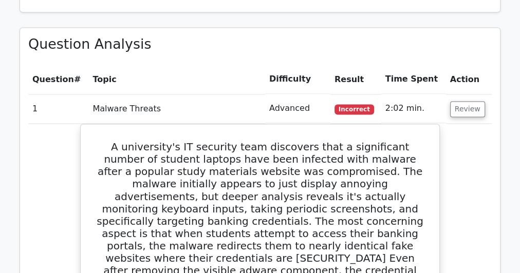
scroll to position [778, 0]
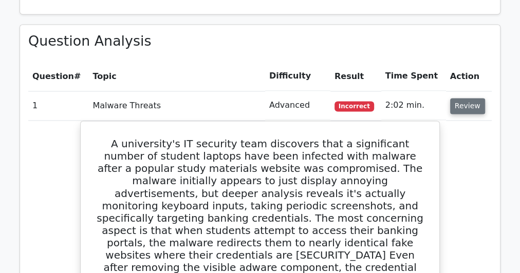
click at [459, 98] on button "Review" at bounding box center [467, 106] width 35 height 16
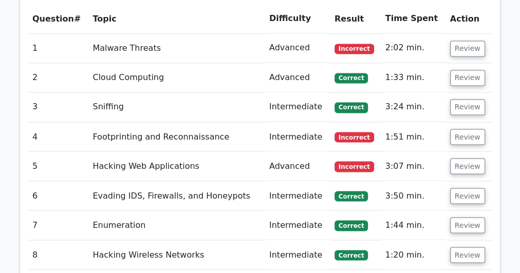
scroll to position [837, 0]
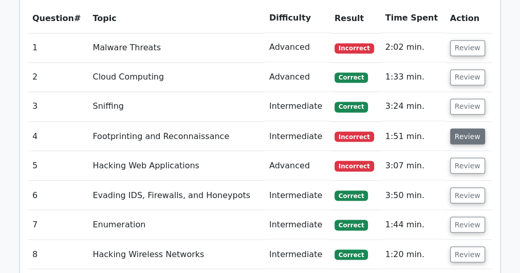
click at [455, 128] on button "Review" at bounding box center [467, 136] width 35 height 16
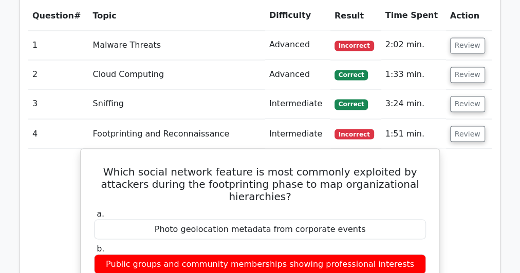
scroll to position [838, 0]
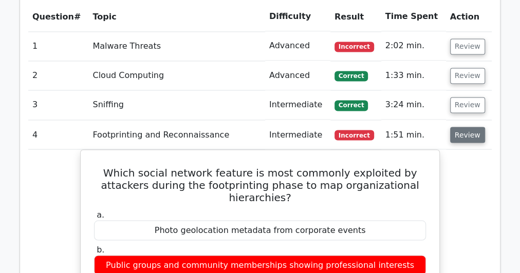
click at [463, 127] on button "Review" at bounding box center [467, 135] width 35 height 16
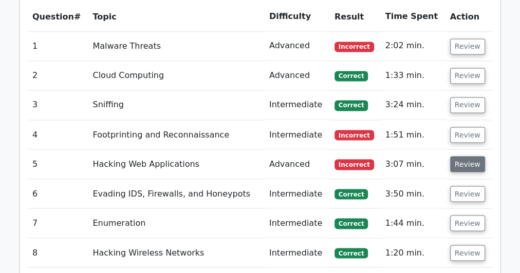
click at [464, 156] on button "Review" at bounding box center [467, 164] width 35 height 16
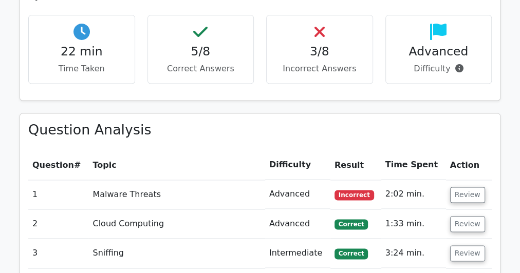
scroll to position [731, 0]
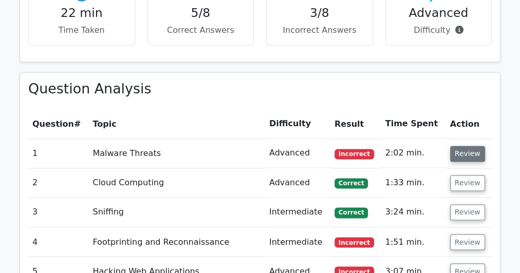
click at [456, 146] on button "Review" at bounding box center [467, 154] width 35 height 16
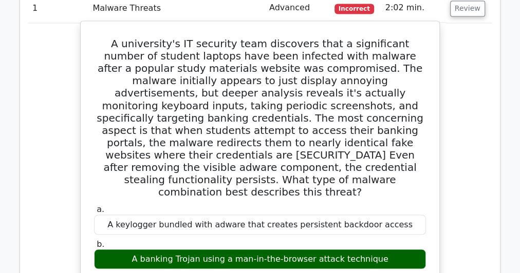
scroll to position [877, 0]
